Goal: Information Seeking & Learning: Learn about a topic

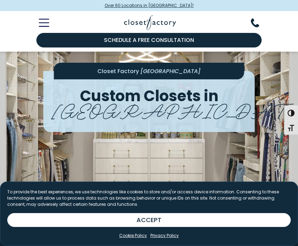
click at [91, 209] on div "To provide the best experiences, we use technologies like cookies to store and/…" at bounding box center [148, 201] width 283 height 24
click at [70, 220] on button "ACCEPT" at bounding box center [148, 220] width 283 height 14
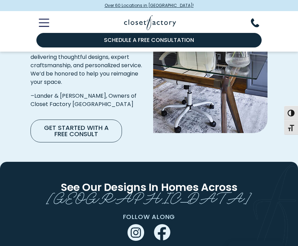
scroll to position [1205, 0]
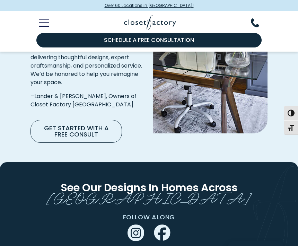
click at [46, 24] on icon "Toggle Mobile Menu" at bounding box center [44, 23] width 10 height 8
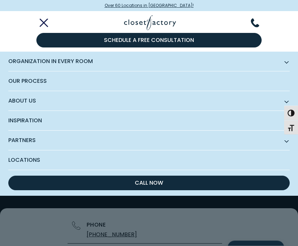
scroll to position [1441, 0]
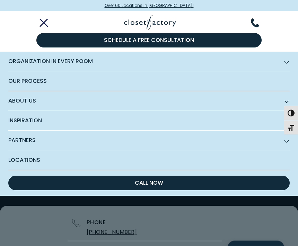
click at [46, 26] on icon "Toggle Mobile Menu" at bounding box center [44, 23] width 10 height 8
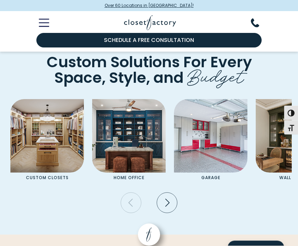
scroll to position [1741, 0]
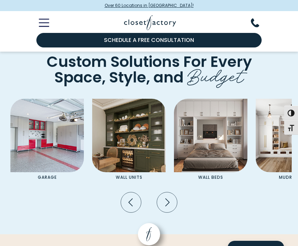
click at [221, 135] on img "Pages Gallery" at bounding box center [210, 135] width 73 height 73
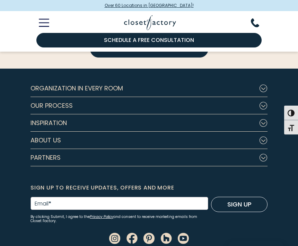
scroll to position [2058, 0]
